Goal: Information Seeking & Learning: Learn about a topic

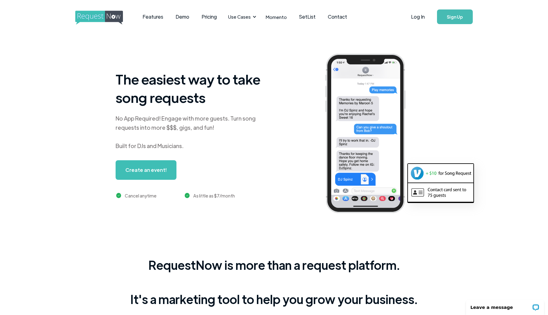
click at [257, 51] on div "The easiest way to take song requests No App Required! Engage with more guests.…" at bounding box center [292, 135] width 352 height 170
click at [304, 19] on link "SetList" at bounding box center [307, 16] width 29 height 19
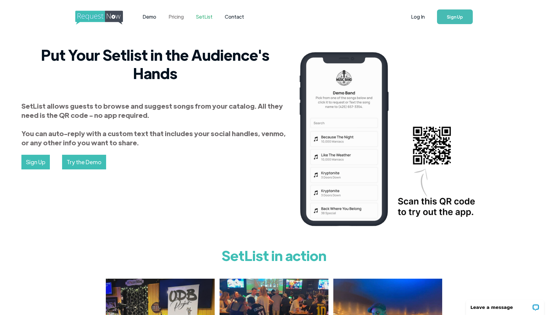
click at [173, 16] on link "Pricing" at bounding box center [176, 16] width 28 height 19
click at [278, 17] on div "Demo Pricing SetList Contact" at bounding box center [226, 16] width 303 height 19
click at [112, 16] on img "home" at bounding box center [104, 18] width 59 height 14
